Goal: Task Accomplishment & Management: Use online tool/utility

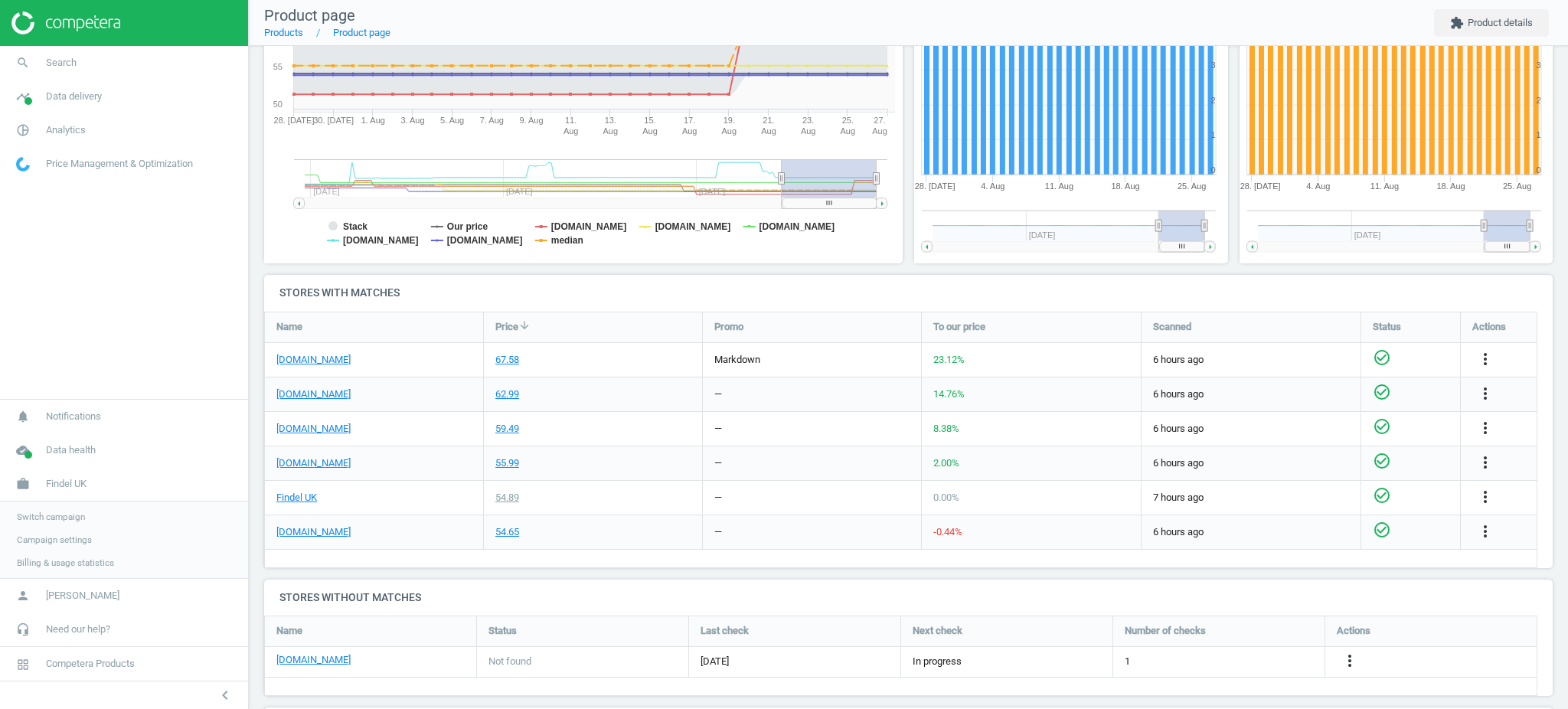
click at [63, 520] on span "Switch campaign" at bounding box center [51, 517] width 69 height 12
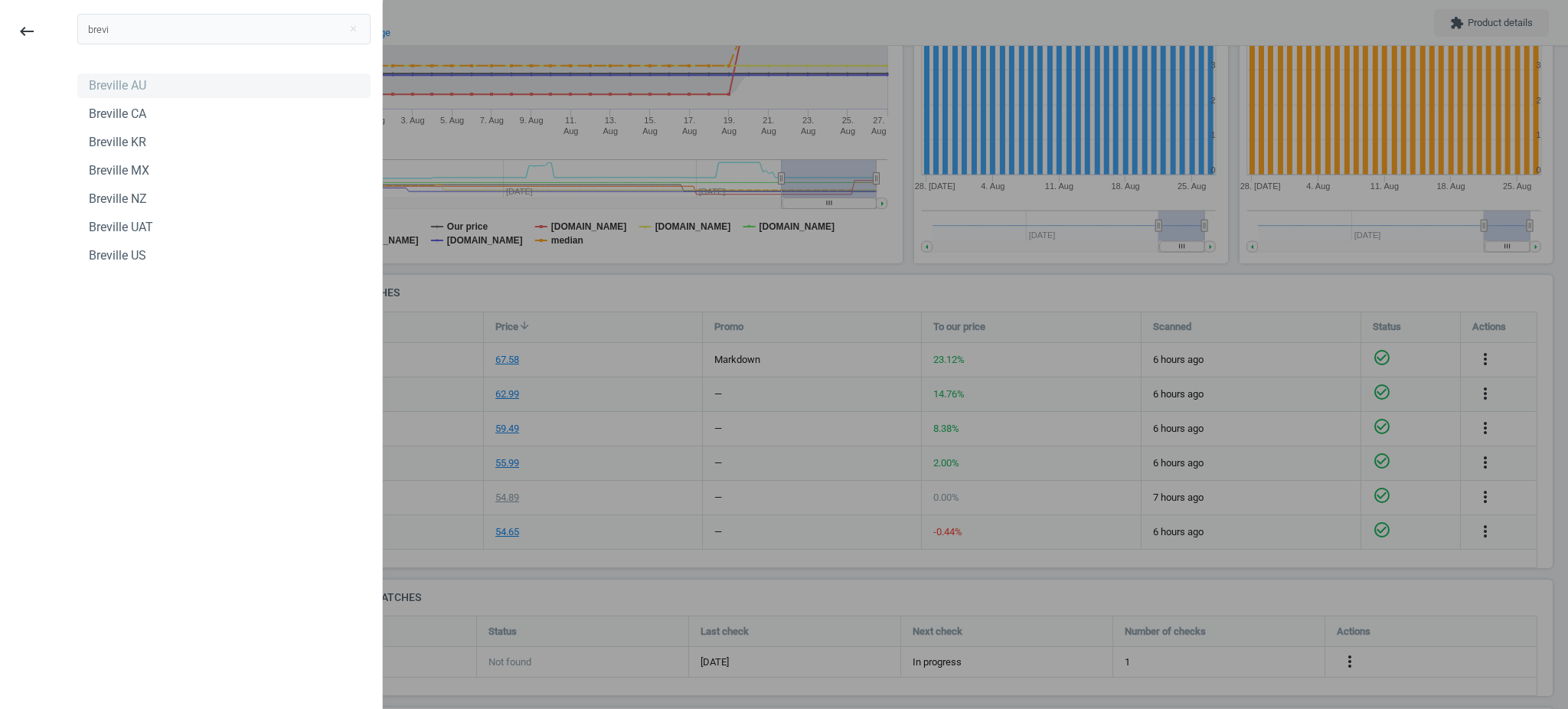
type input "brevi"
click at [127, 89] on div "Breville AU" at bounding box center [117, 85] width 58 height 17
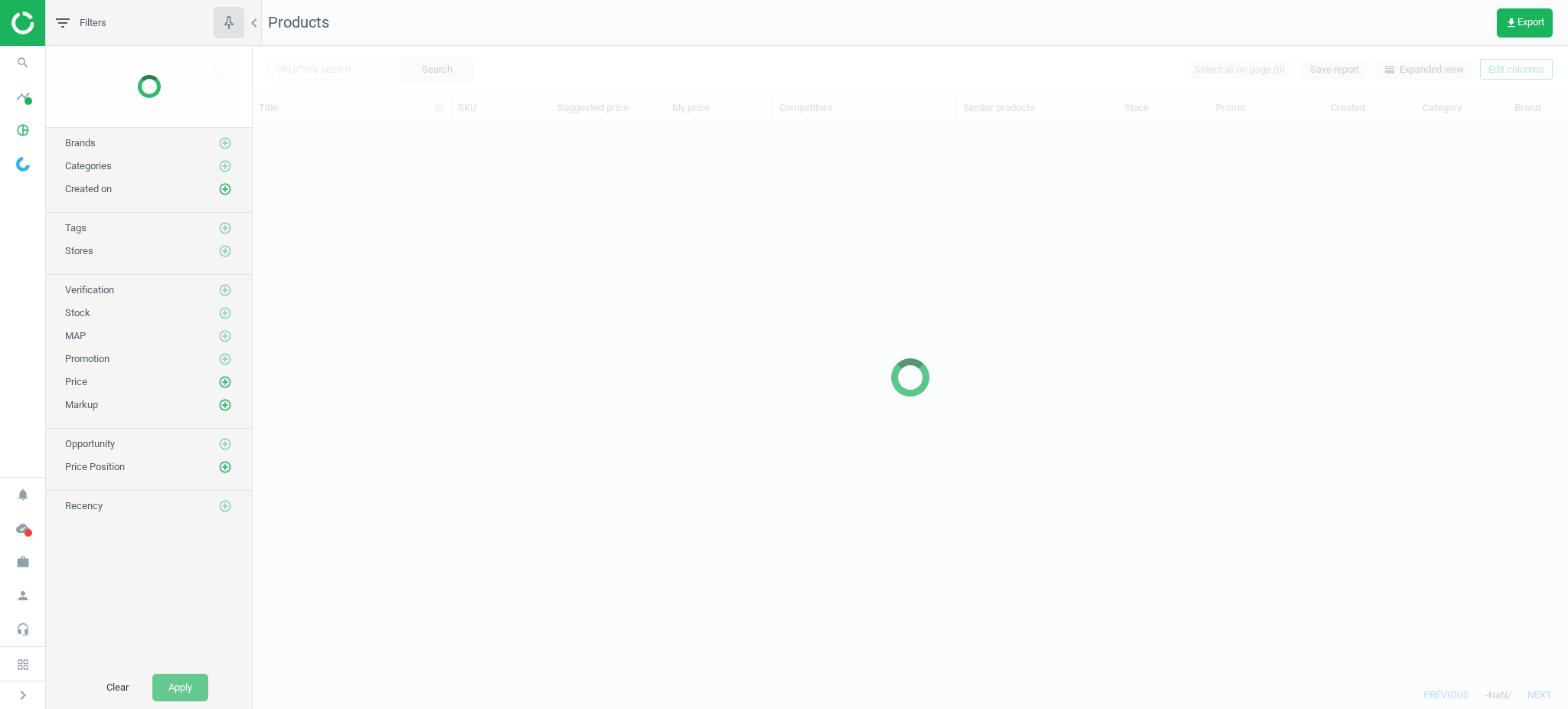
scroll to position [527, 1299]
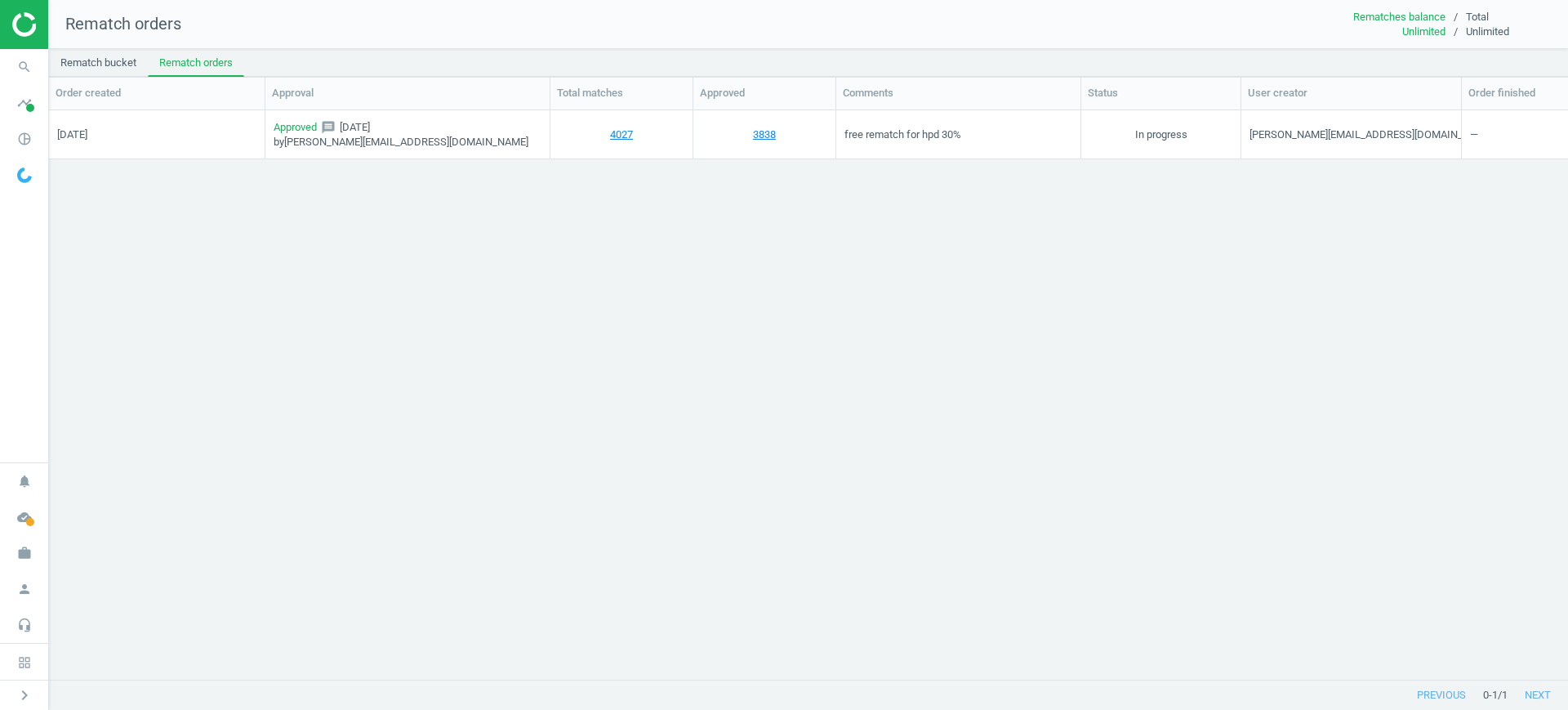
scroll to position [537, 1504]
